Goal: Task Accomplishment & Management: Manage account settings

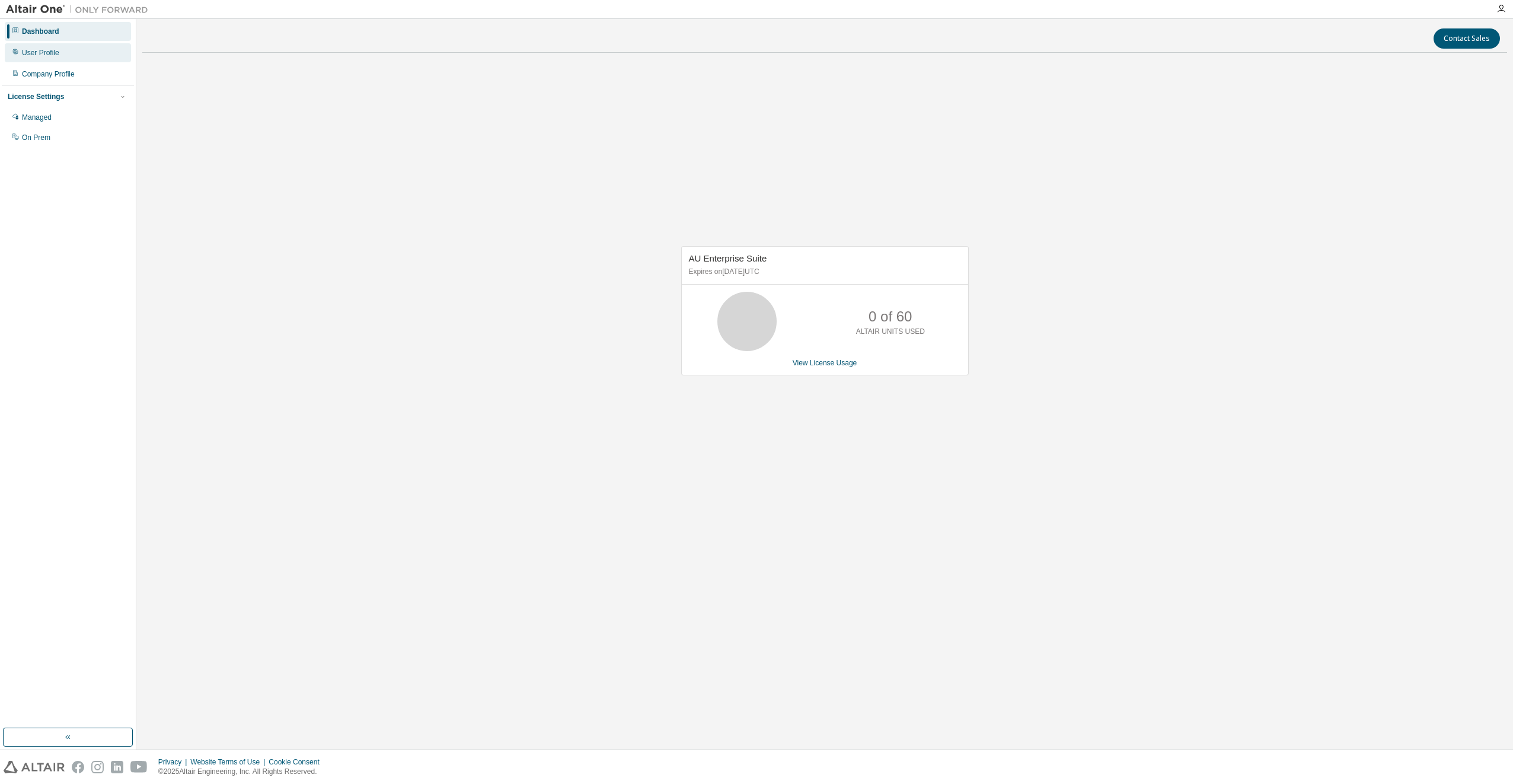
click at [63, 52] on div "User Profile" at bounding box center [68, 53] width 126 height 19
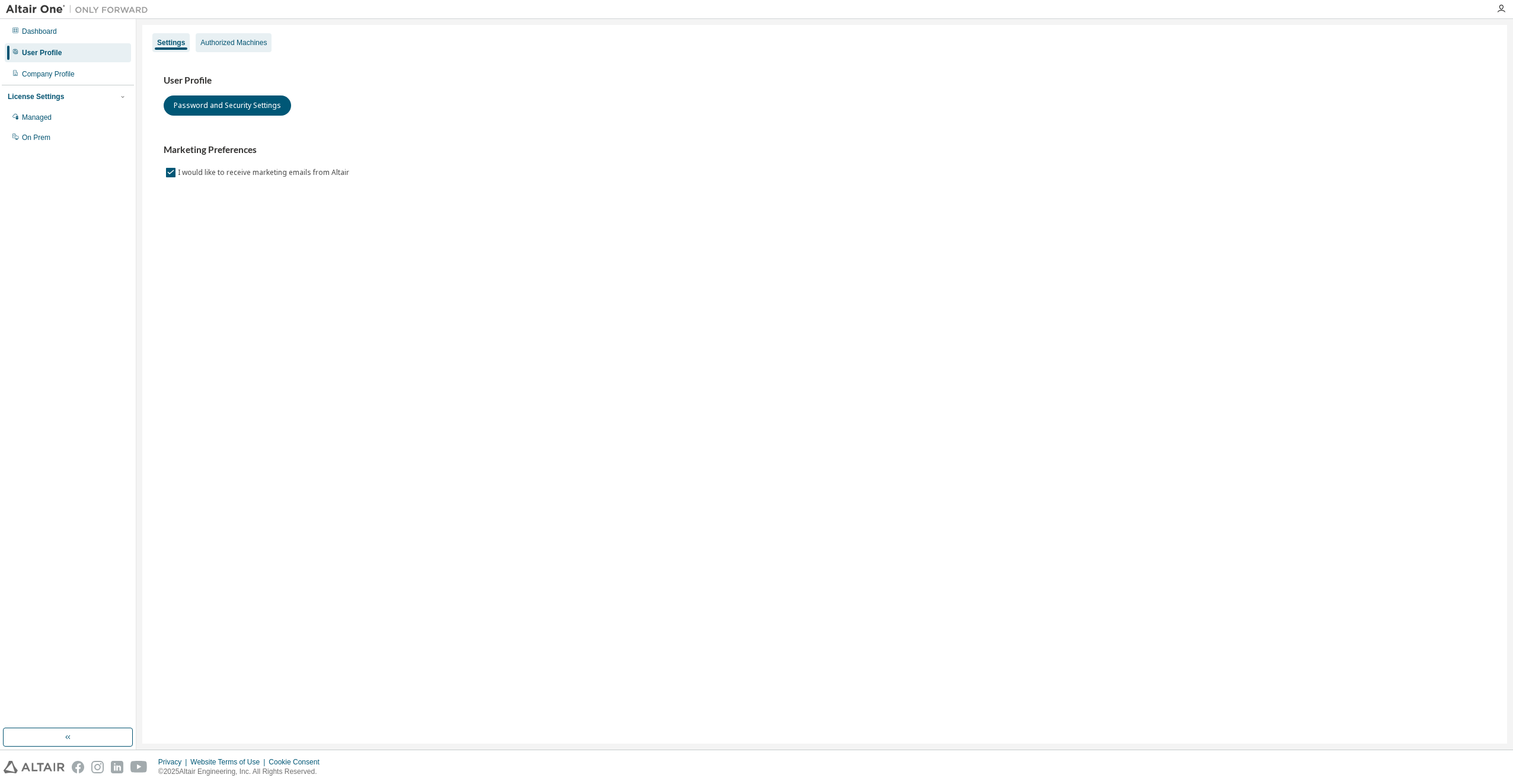
click at [214, 40] on div "Authorized Machines" at bounding box center [233, 42] width 66 height 9
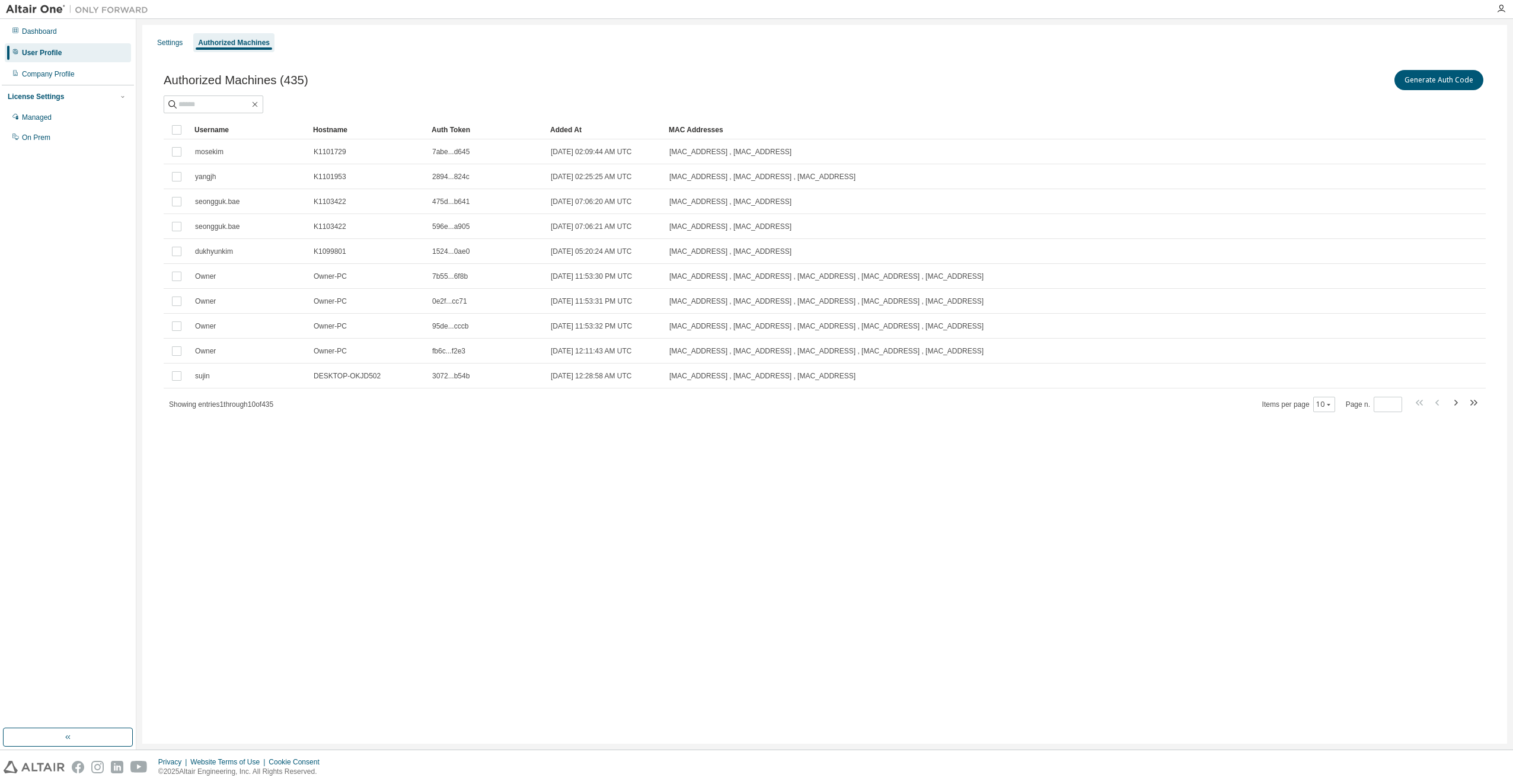
click at [1457, 408] on icon "button" at bounding box center [1455, 402] width 14 height 14
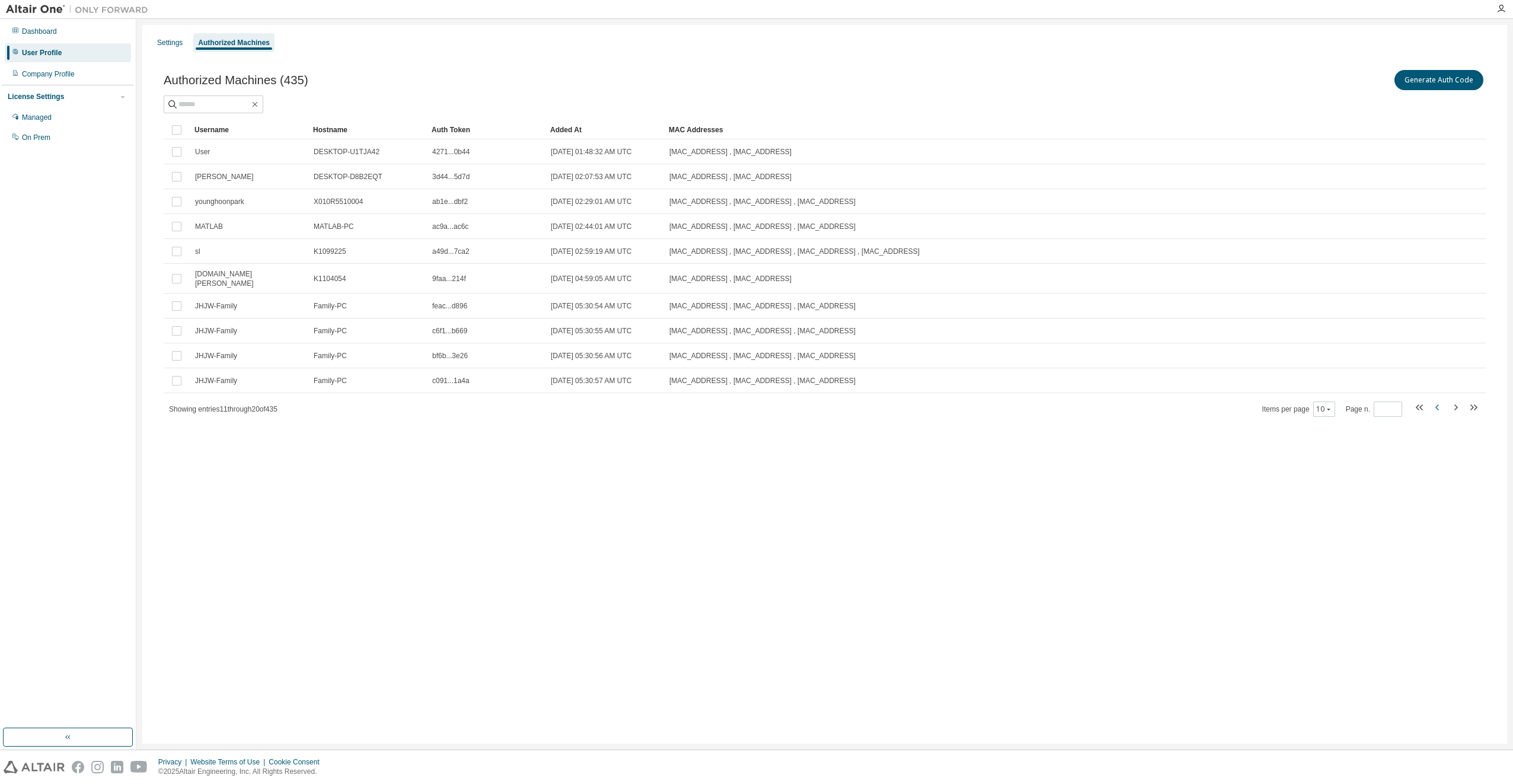
click at [1438, 406] on icon "button" at bounding box center [1437, 408] width 4 height 6
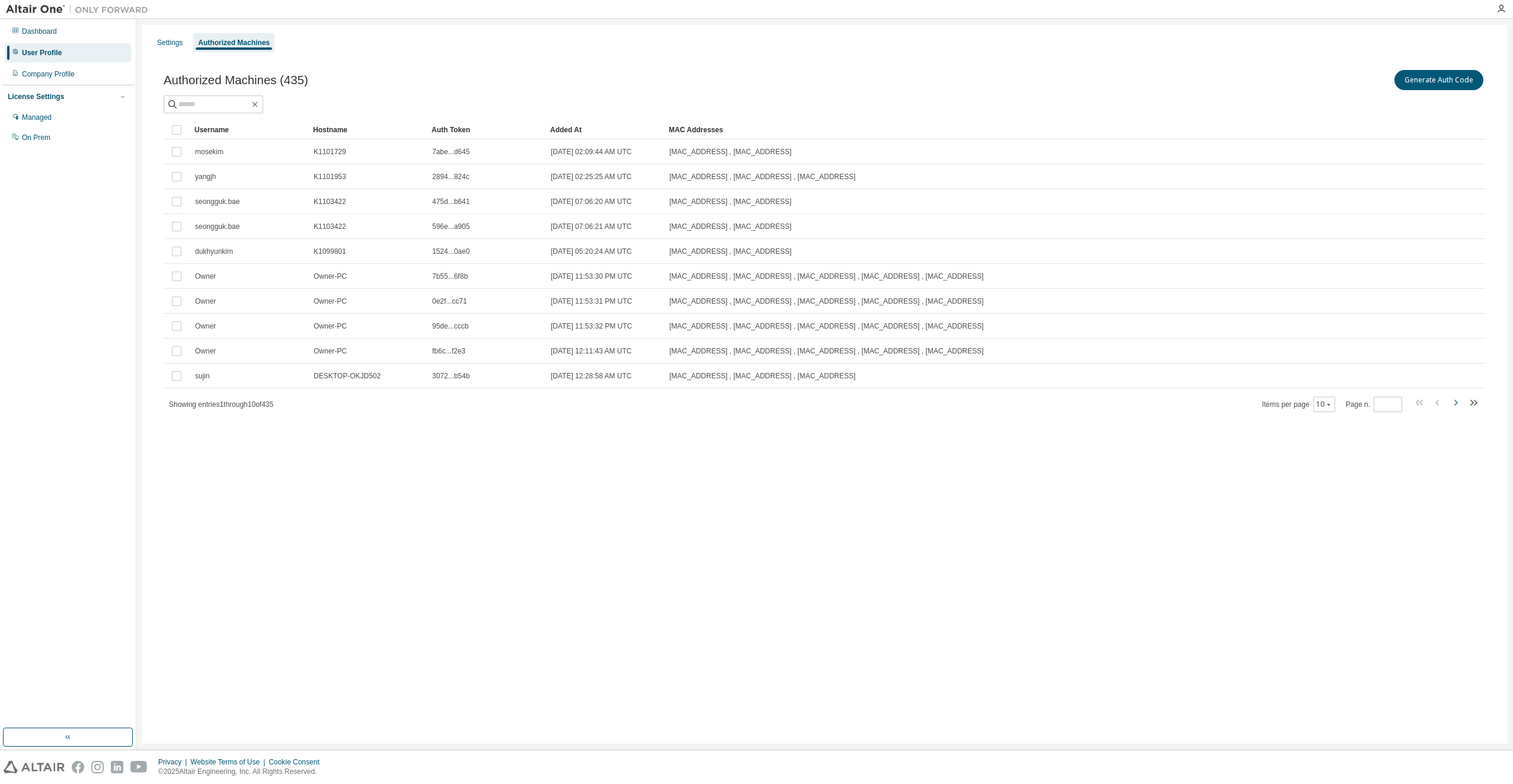
click at [1457, 407] on icon "button" at bounding box center [1455, 402] width 14 height 14
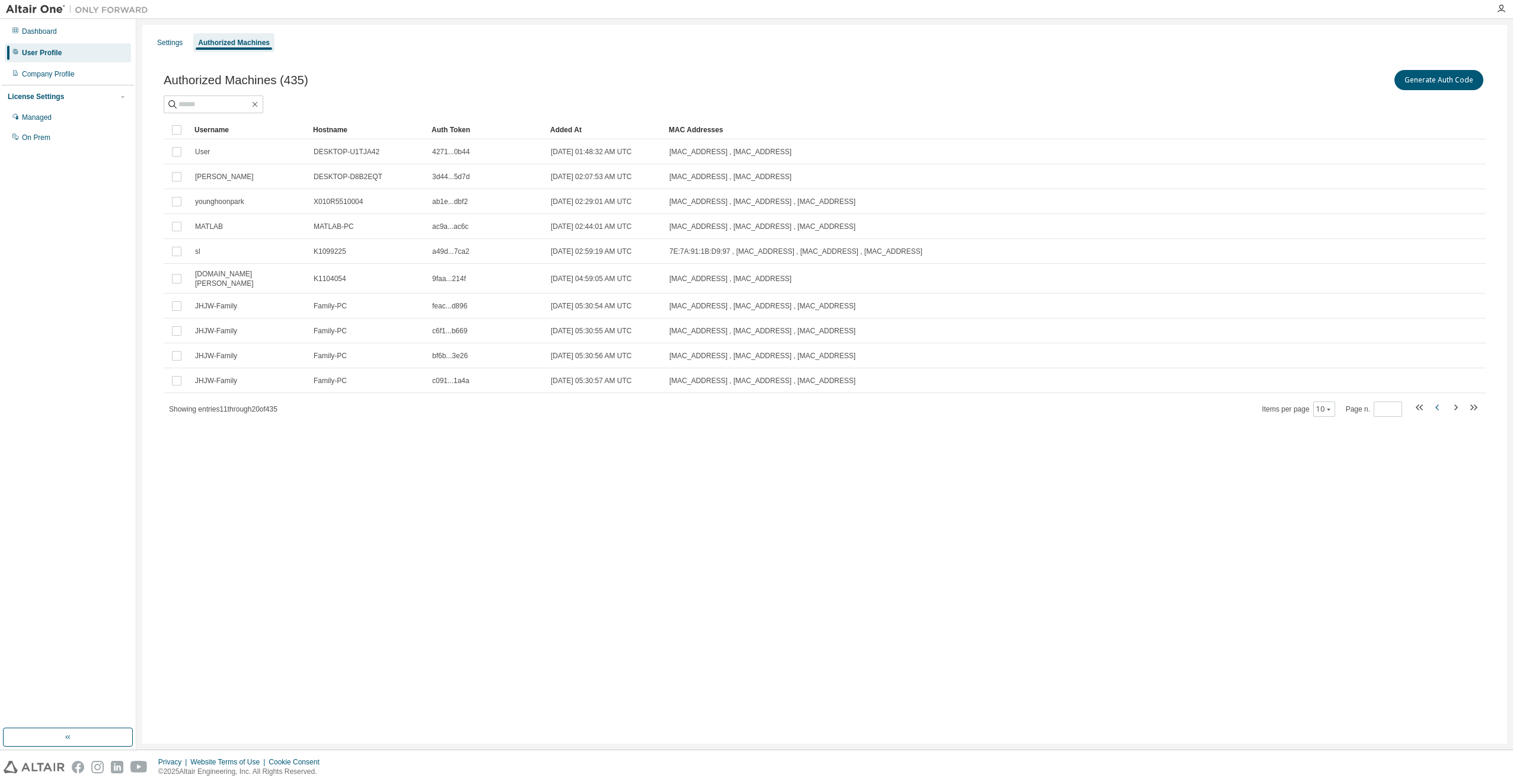
click at [1438, 407] on icon "button" at bounding box center [1438, 407] width 14 height 14
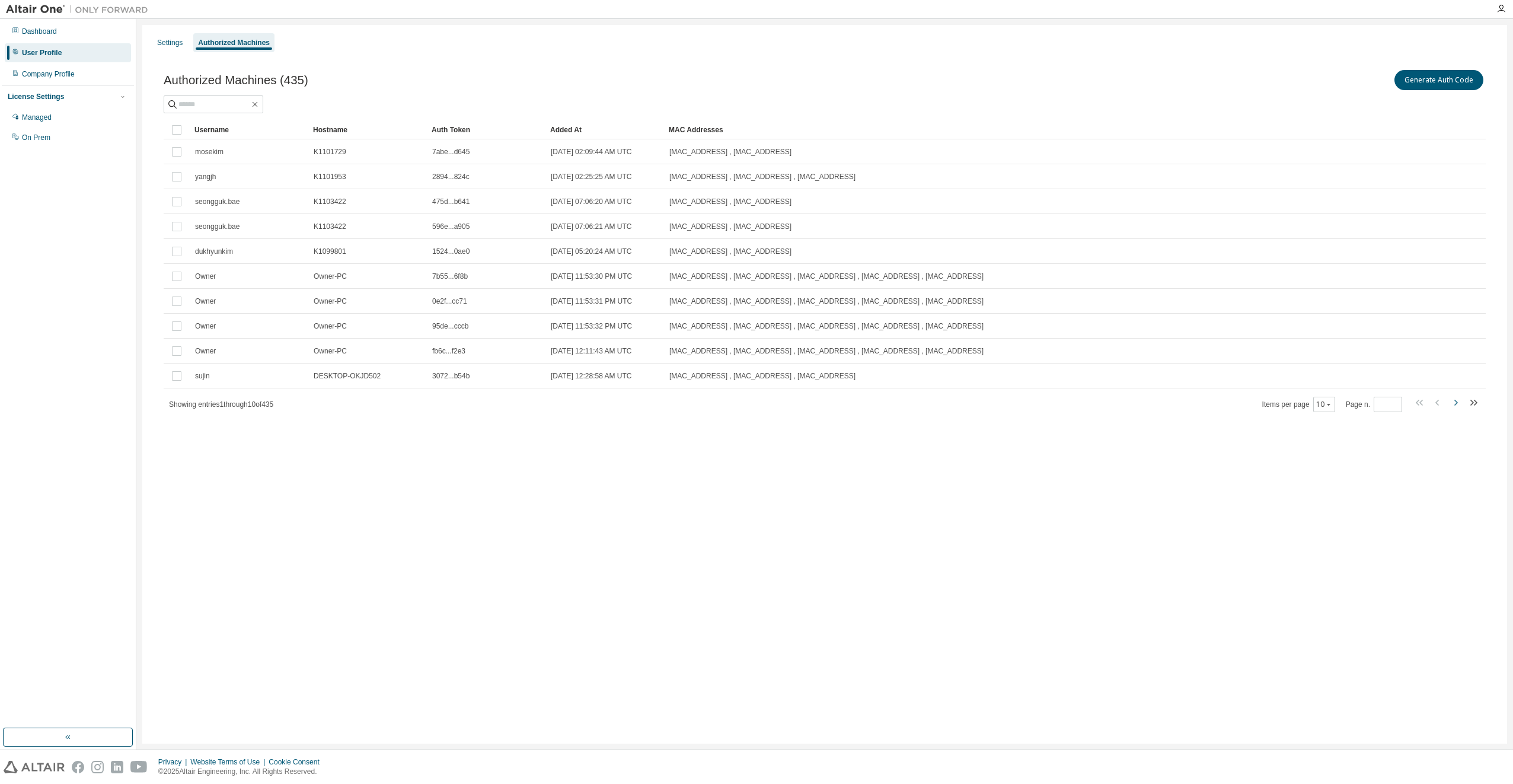
click at [1455, 405] on icon "button" at bounding box center [1456, 403] width 4 height 6
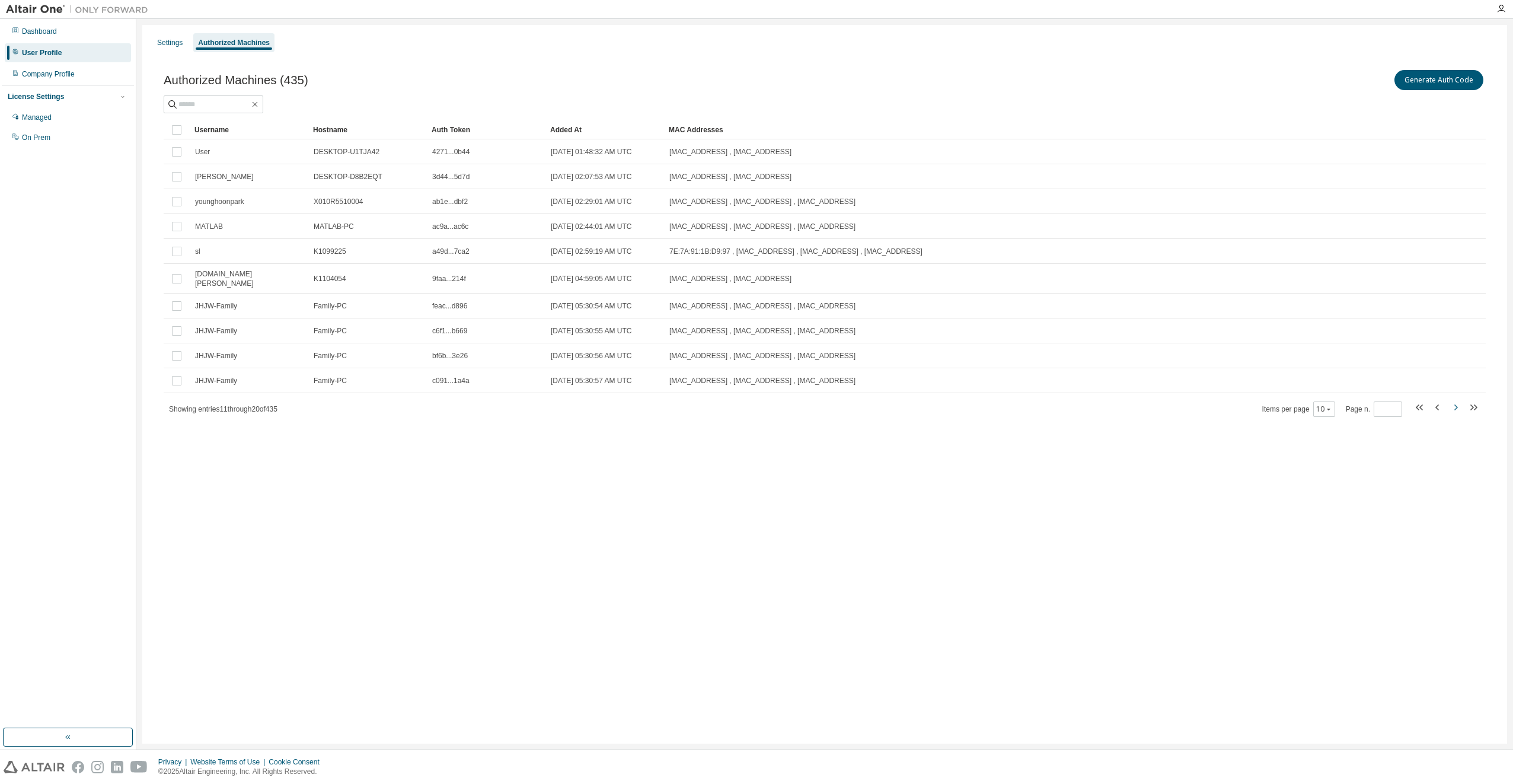
click at [1455, 405] on icon "button" at bounding box center [1456, 408] width 4 height 6
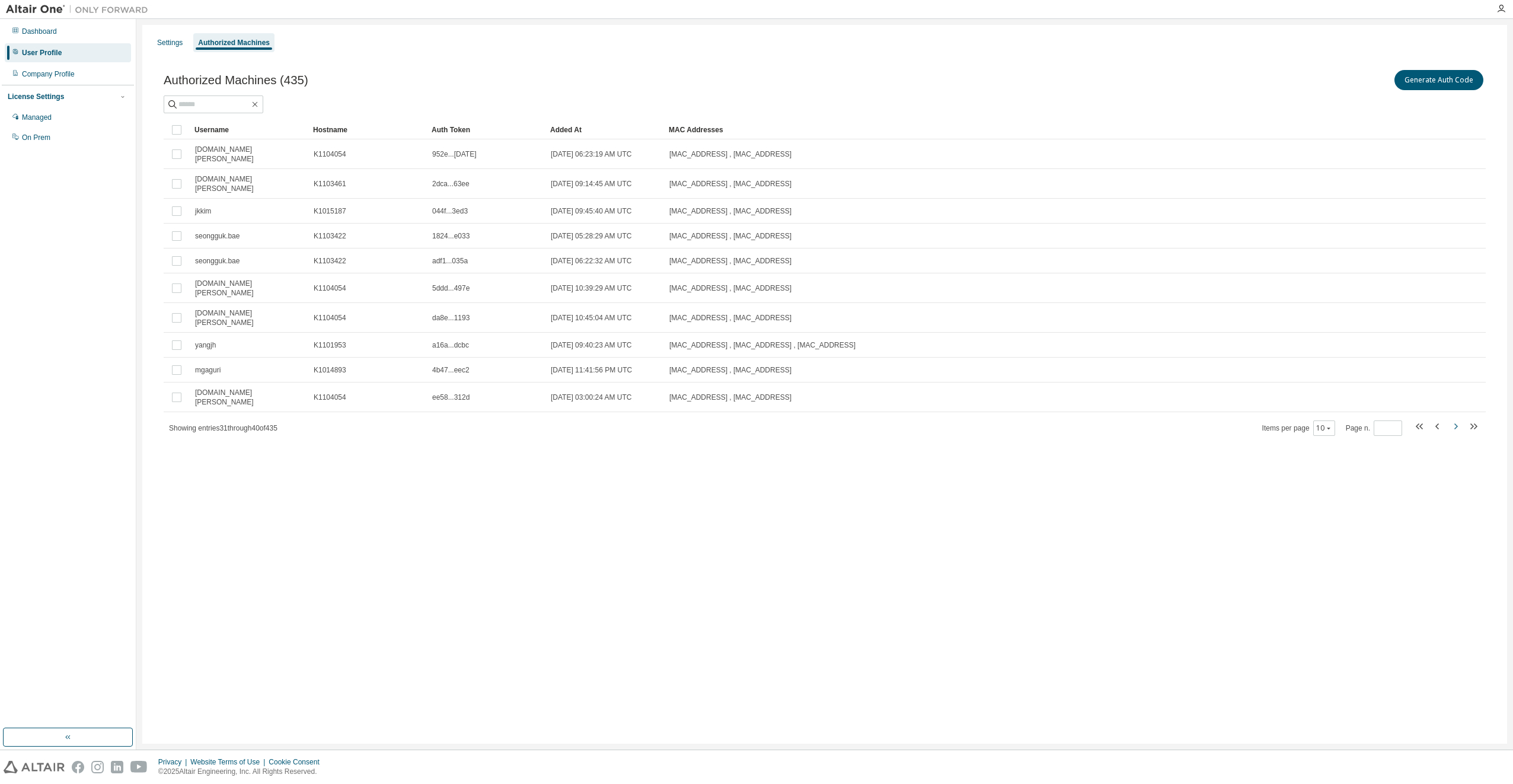
click at [1455, 424] on icon "button" at bounding box center [1456, 427] width 4 height 6
click at [1455, 414] on icon "button" at bounding box center [1456, 417] width 4 height 6
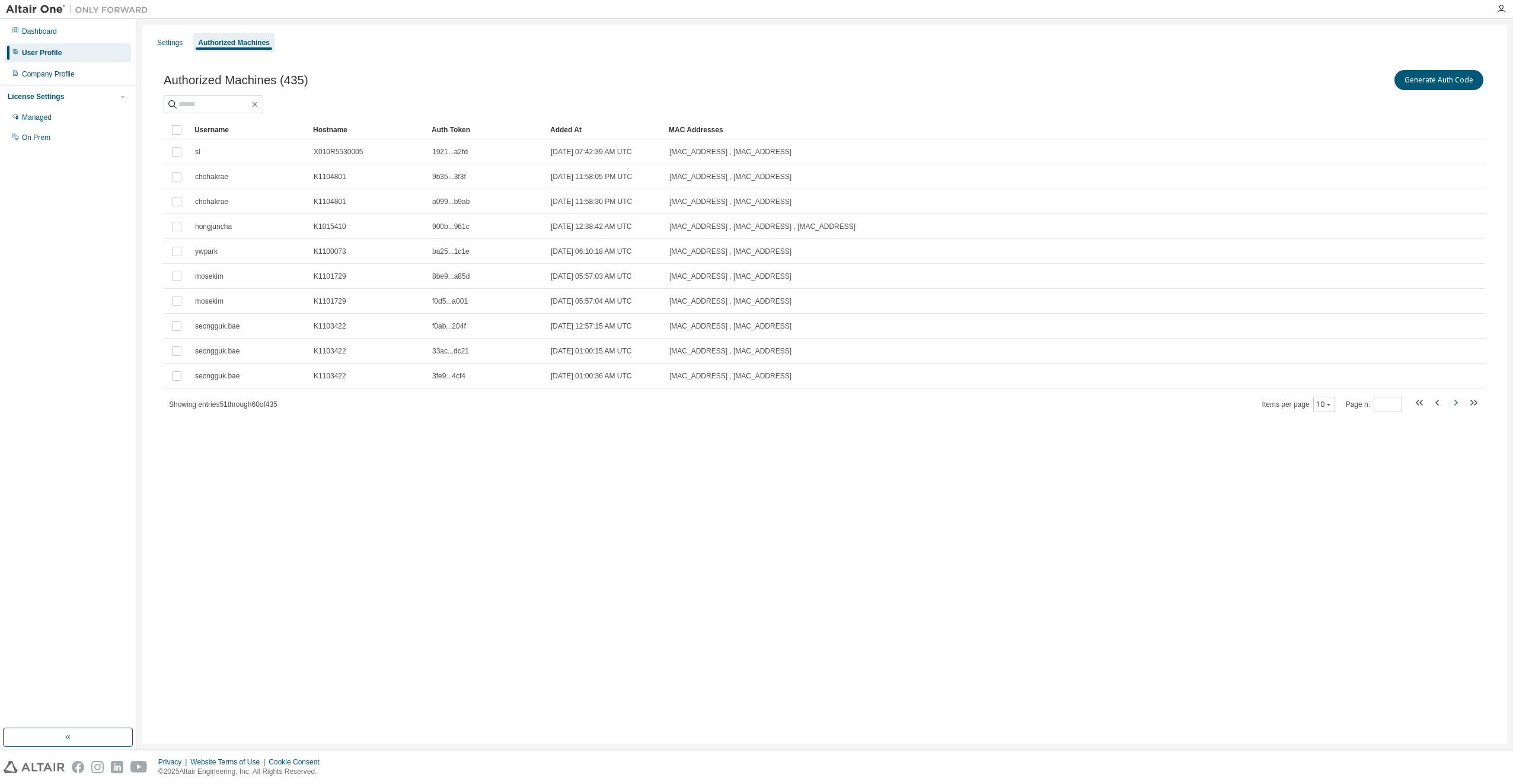
click at [1455, 405] on icon "button" at bounding box center [1456, 403] width 4 height 6
click at [1455, 403] on icon "button" at bounding box center [1455, 402] width 14 height 14
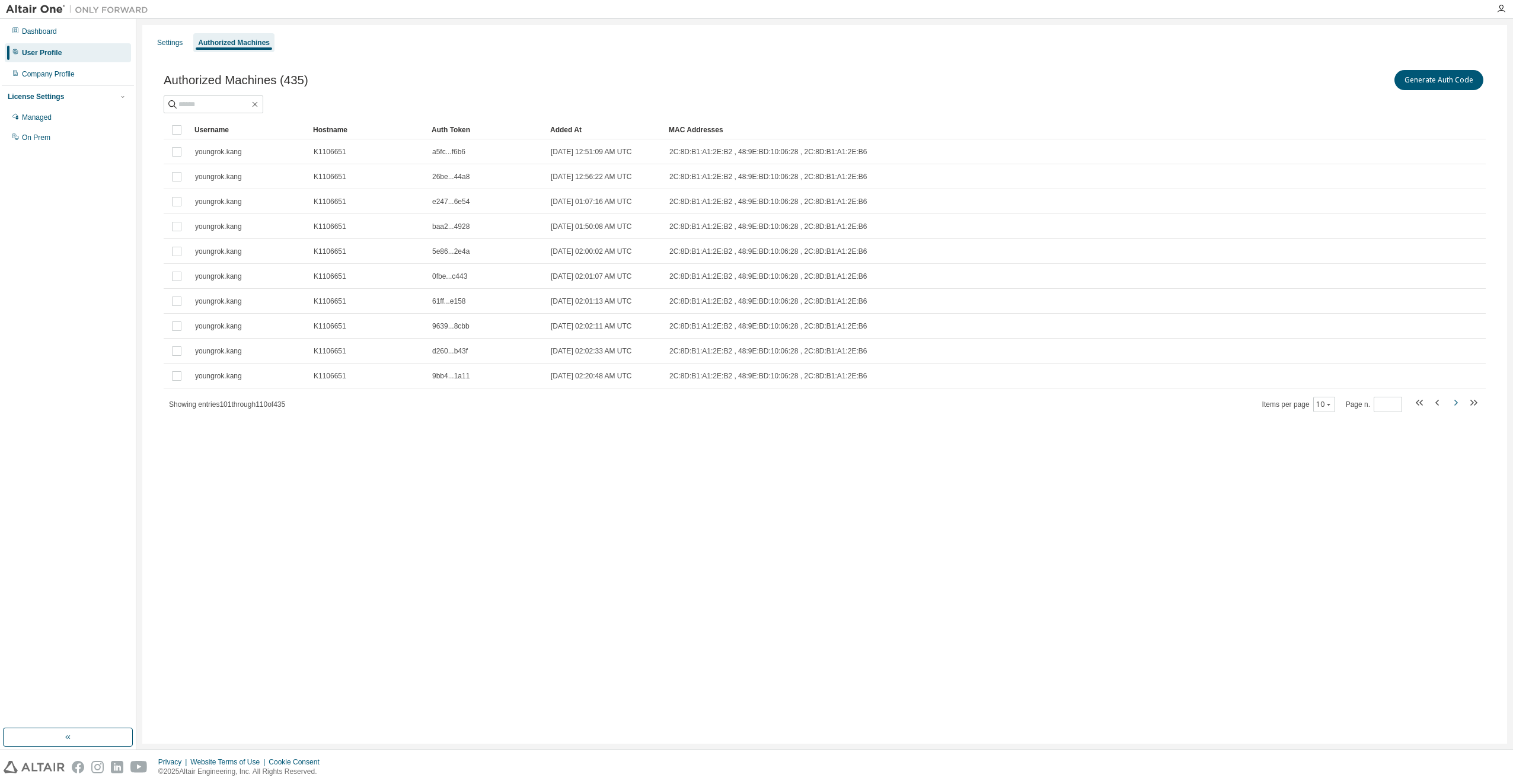
click at [1455, 403] on icon "button" at bounding box center [1455, 402] width 14 height 14
click at [1455, 403] on icon "button" at bounding box center [1455, 407] width 14 height 14
click at [1455, 403] on icon "button" at bounding box center [1455, 402] width 14 height 14
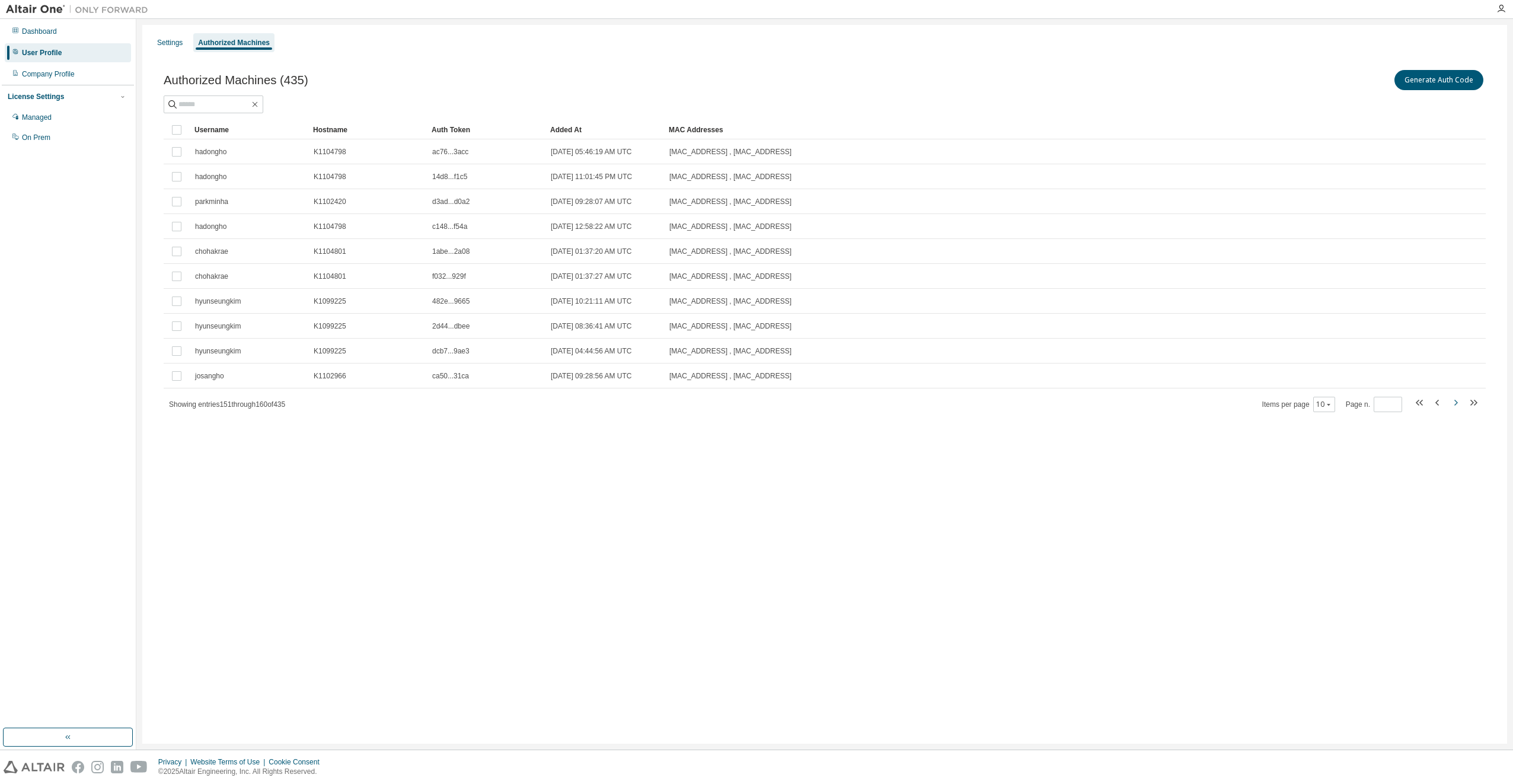
click at [1455, 403] on icon "button" at bounding box center [1455, 402] width 14 height 14
click at [1455, 403] on icon "button" at bounding box center [1455, 407] width 14 height 14
click at [1455, 403] on icon "button" at bounding box center [1455, 402] width 14 height 14
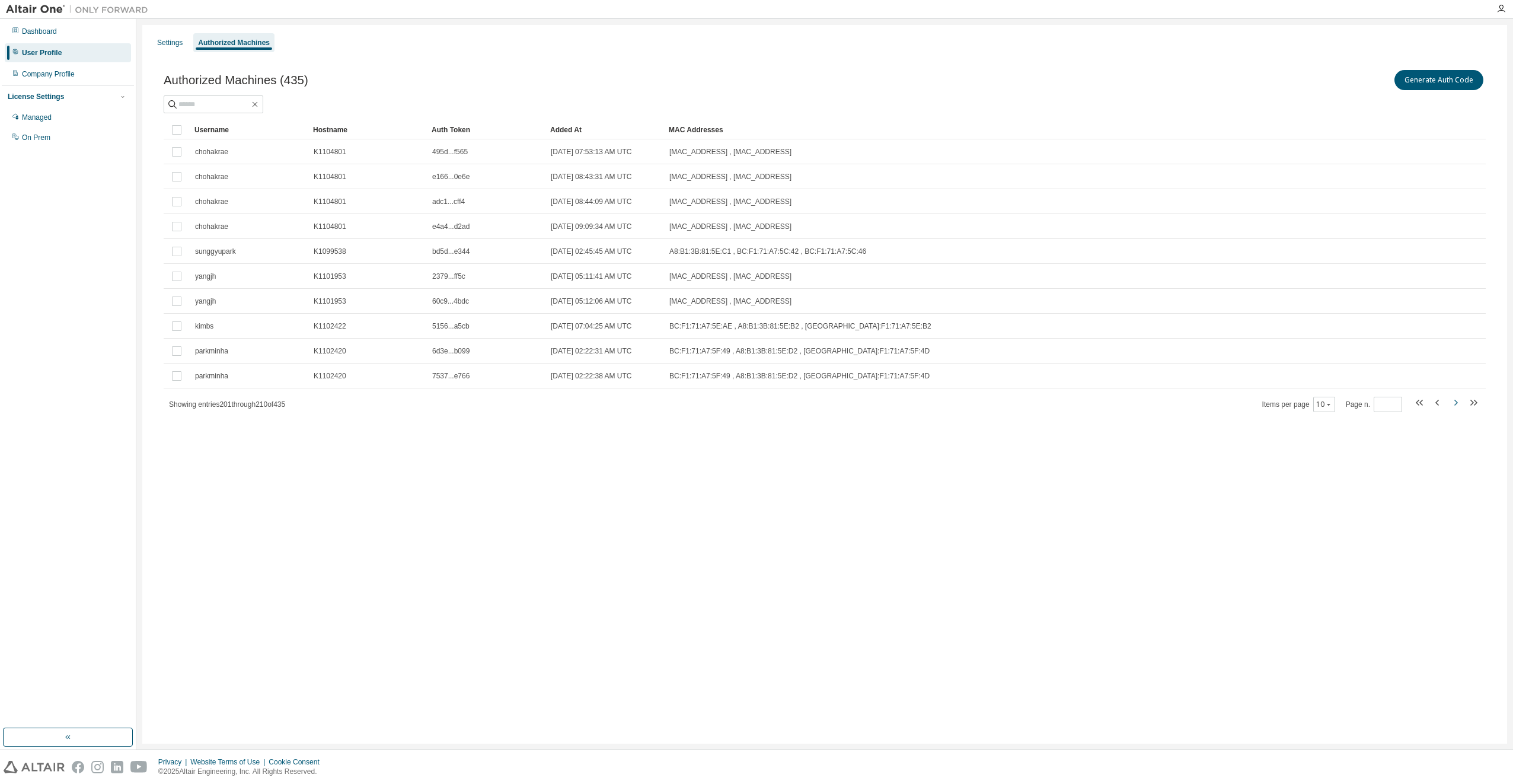
click at [1455, 403] on icon "button" at bounding box center [1455, 402] width 14 height 14
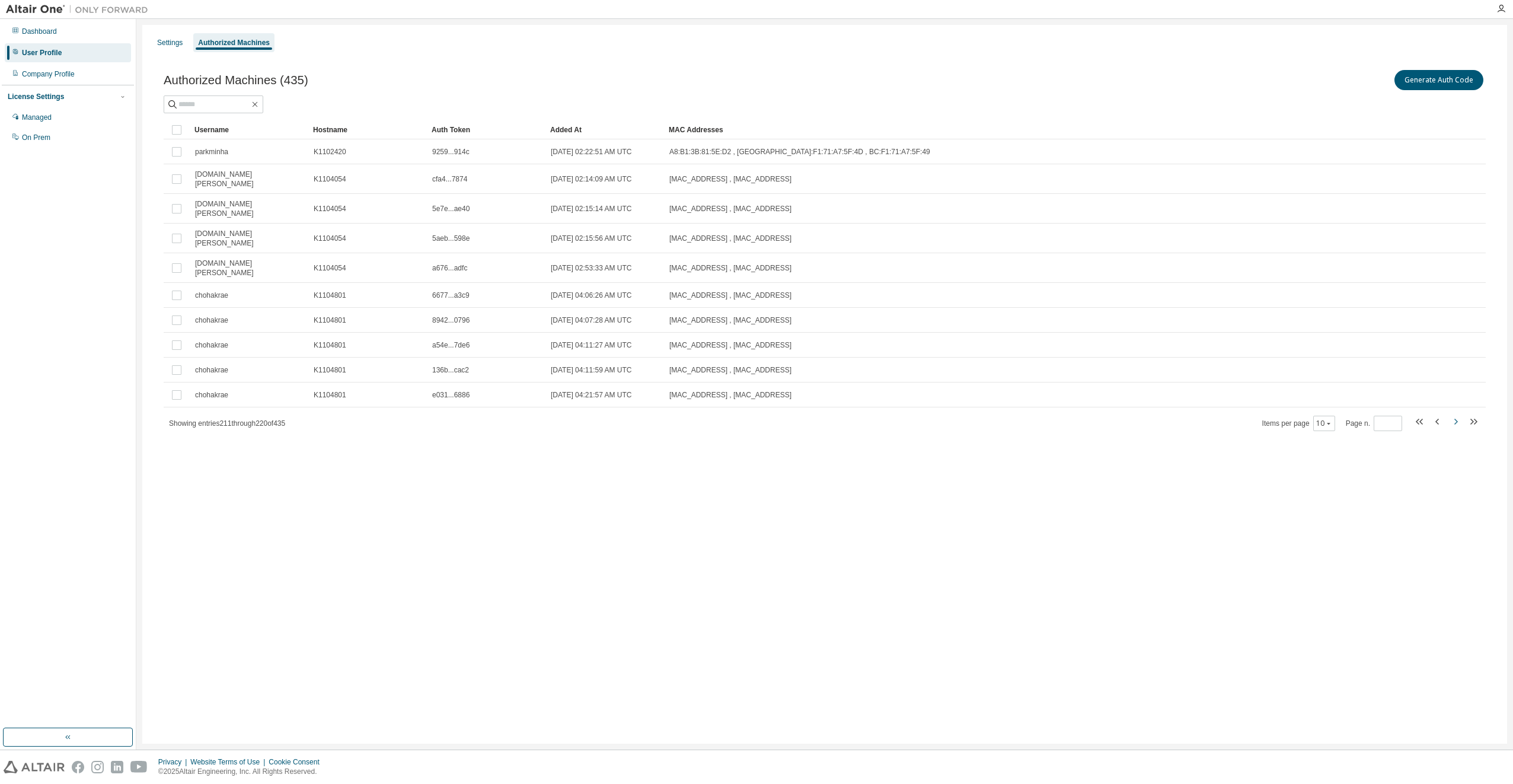
click at [1455, 414] on icon "button" at bounding box center [1455, 421] width 14 height 14
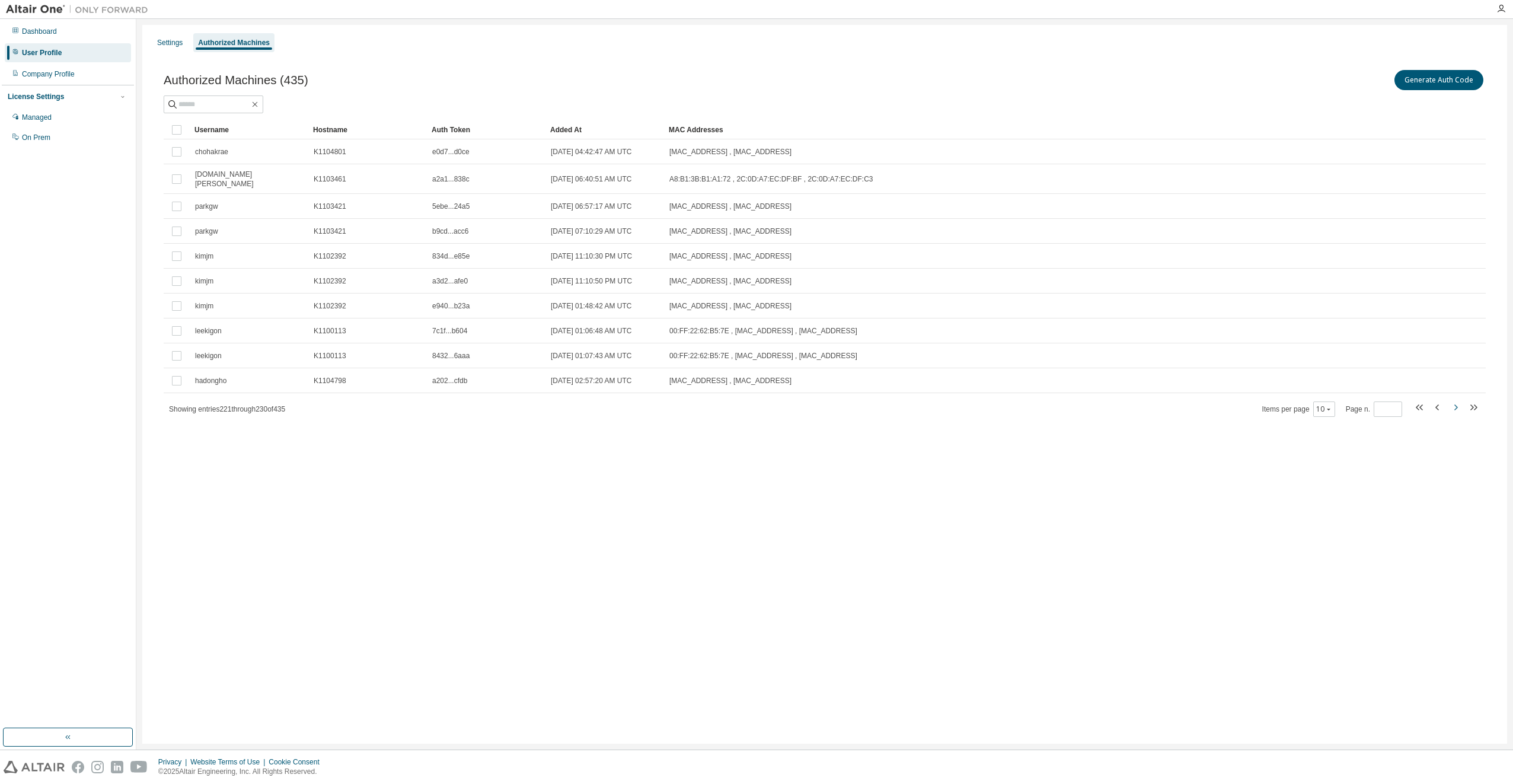
click at [1455, 403] on icon "button" at bounding box center [1455, 407] width 14 height 14
click at [1455, 403] on icon "button" at bounding box center [1455, 402] width 14 height 14
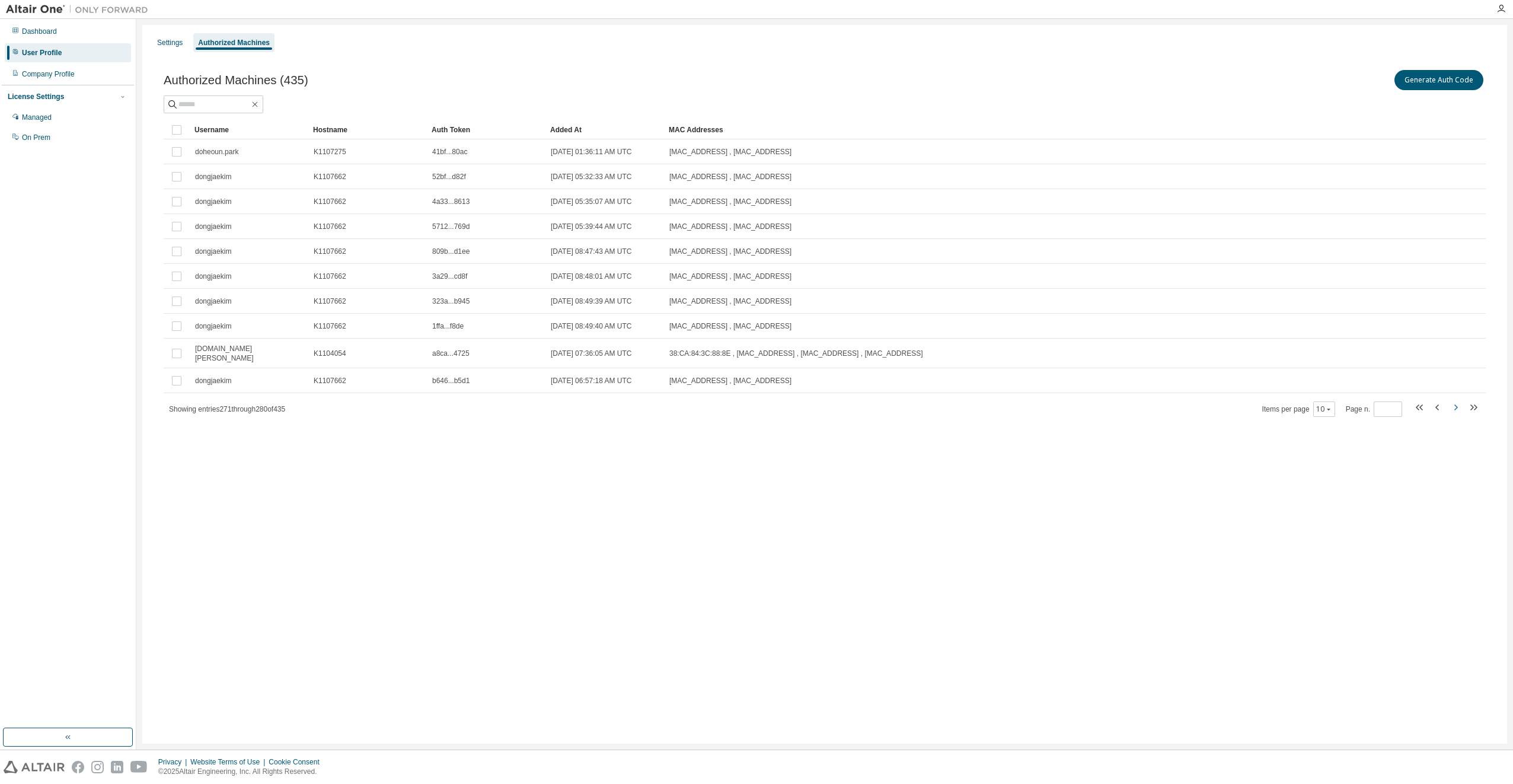
click at [1455, 403] on icon "button" at bounding box center [1455, 407] width 14 height 14
click at [1455, 403] on icon "button" at bounding box center [1455, 402] width 14 height 14
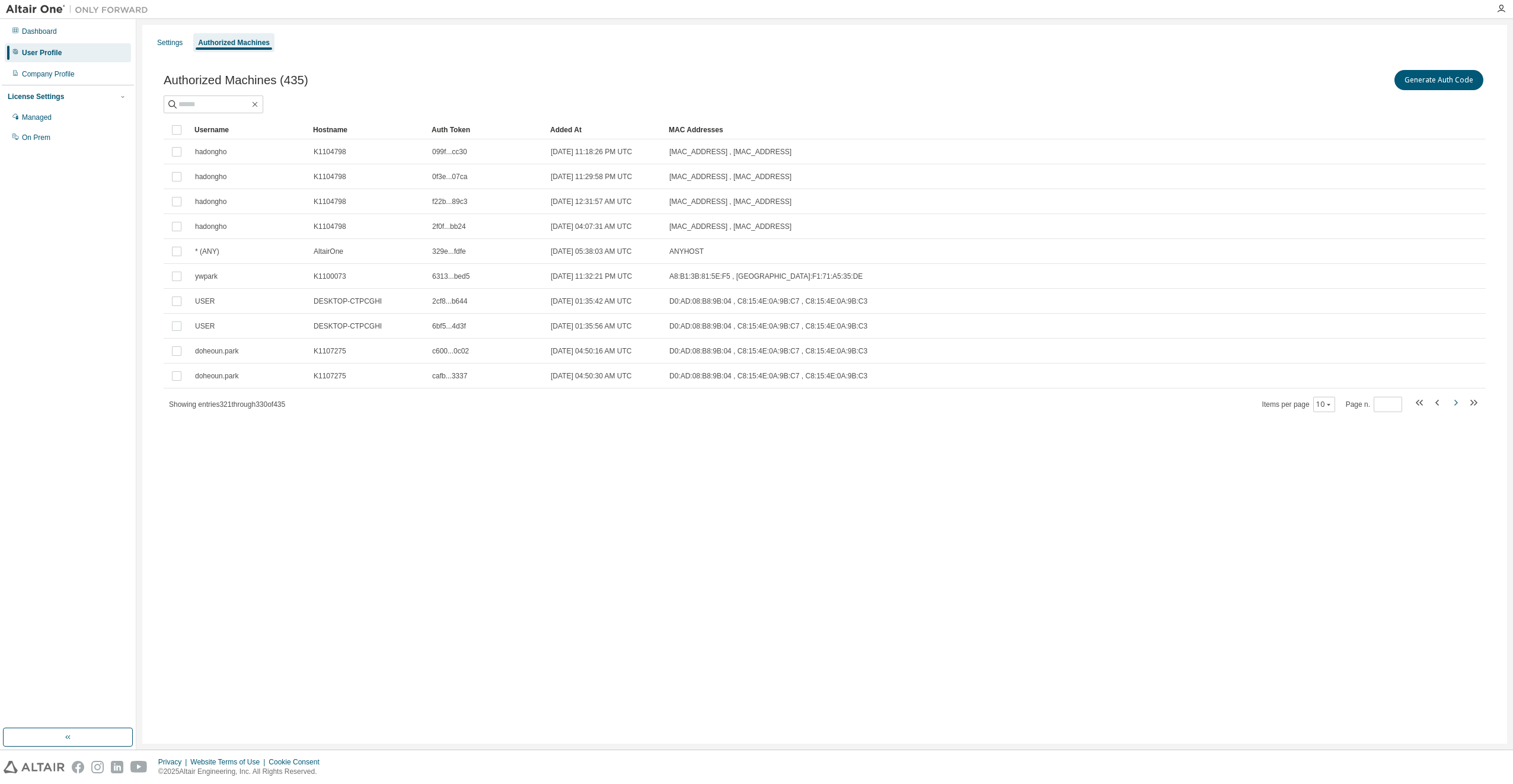
click at [1455, 403] on icon "button" at bounding box center [1455, 402] width 14 height 14
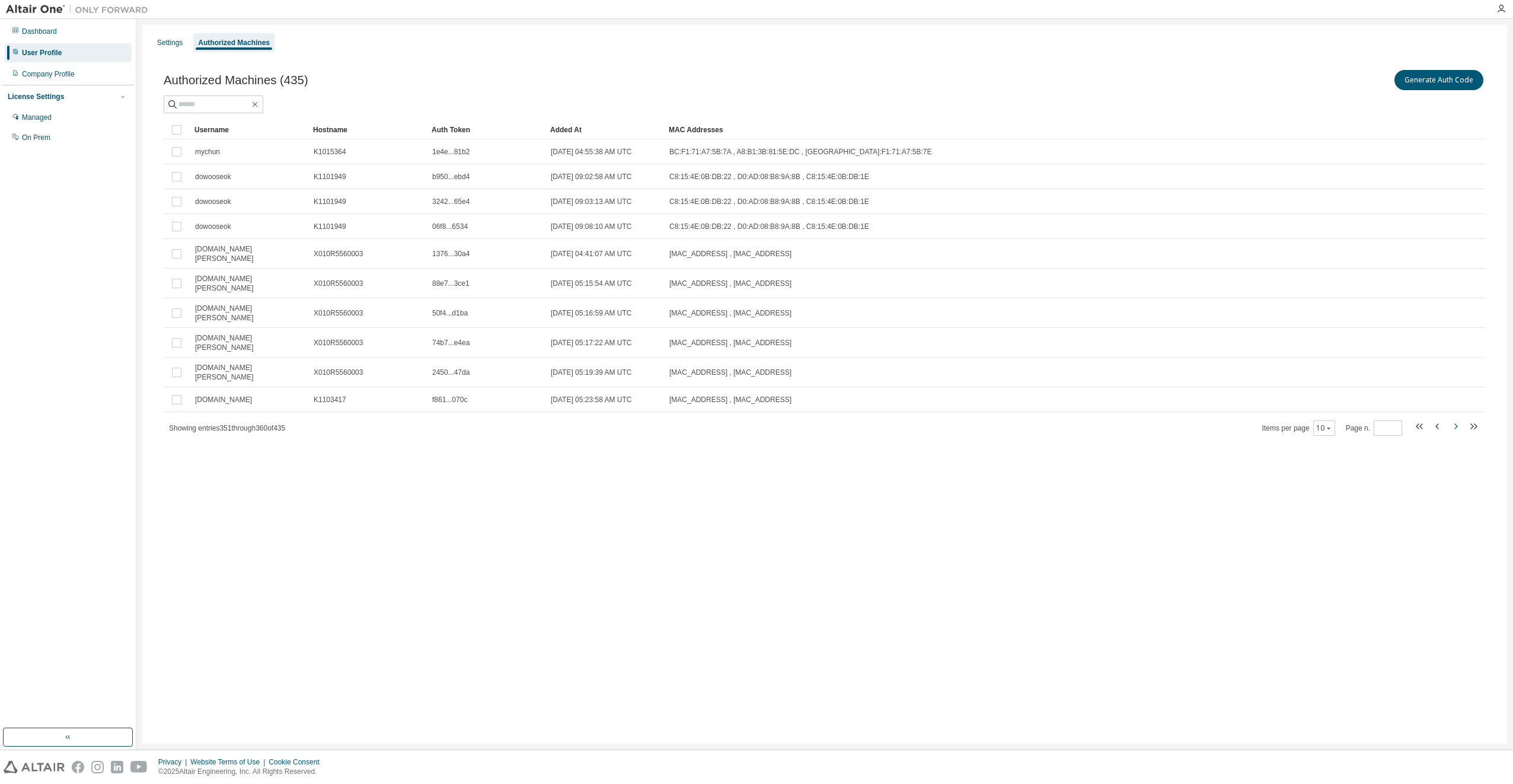
click at [1455, 419] on icon "button" at bounding box center [1455, 426] width 14 height 14
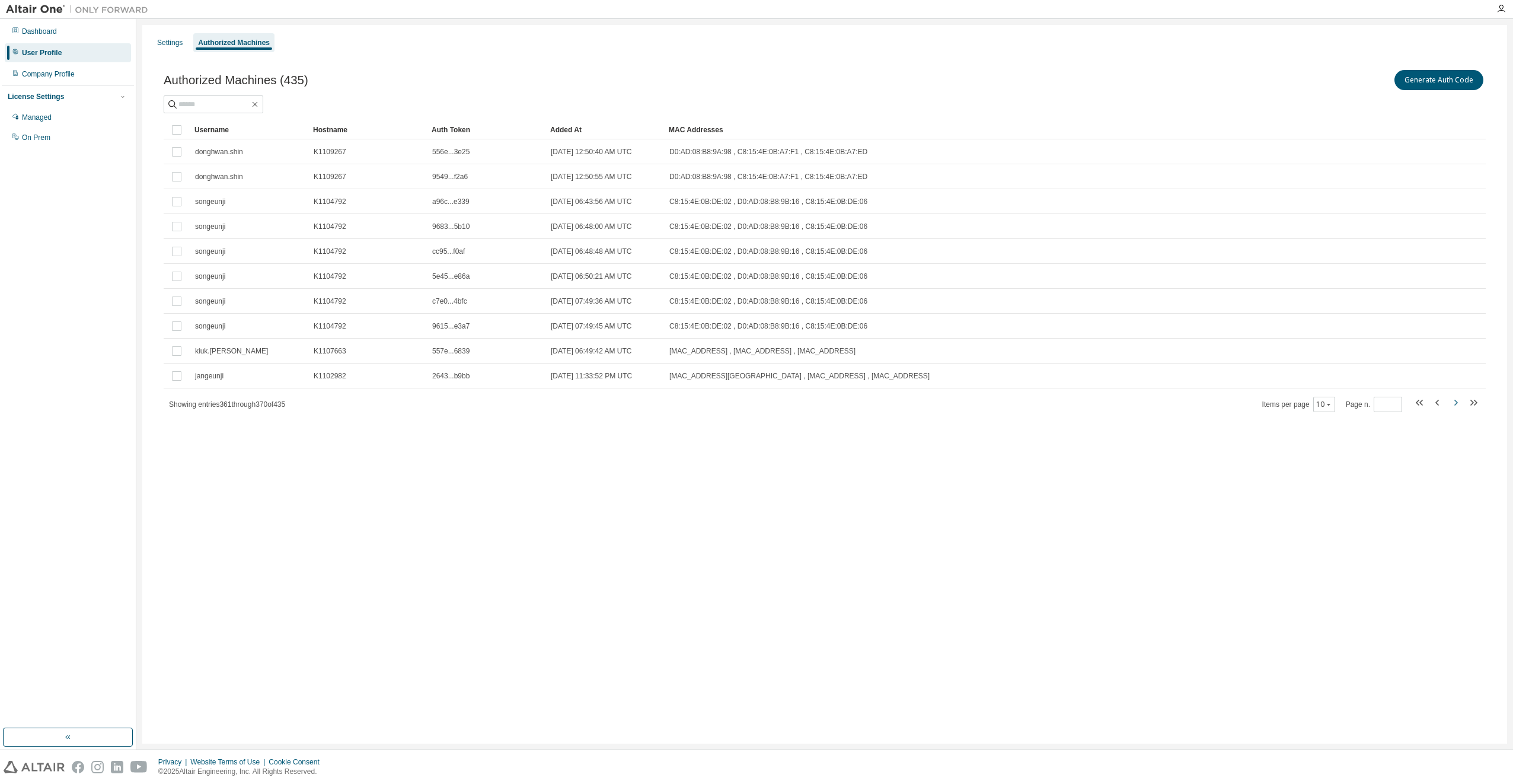
click at [1452, 401] on icon "button" at bounding box center [1455, 402] width 14 height 14
type input "**"
click at [1462, 80] on button "Generate Auth Code" at bounding box center [1438, 80] width 89 height 20
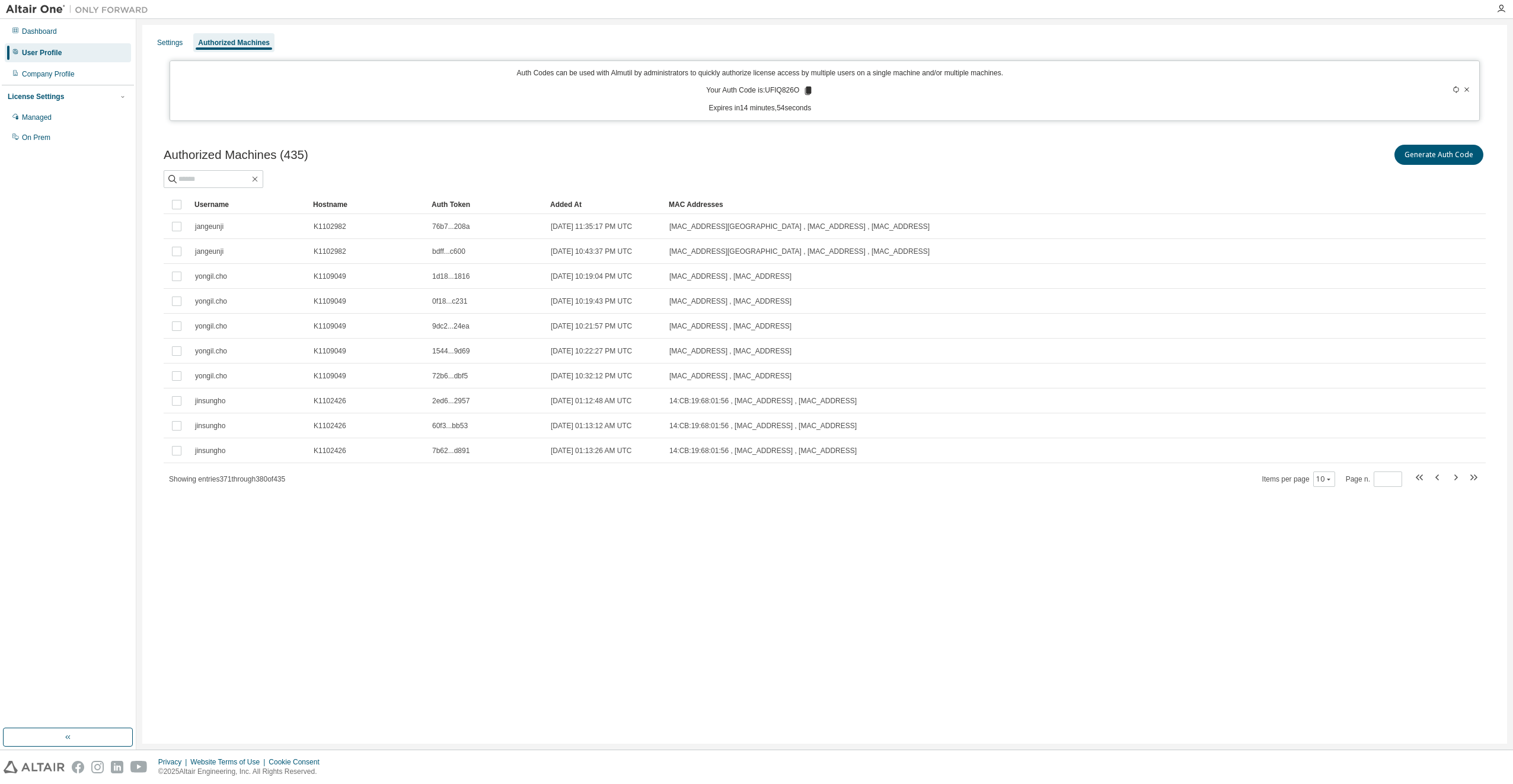
click at [807, 91] on icon at bounding box center [809, 91] width 7 height 9
